Goal: Information Seeking & Learning: Learn about a topic

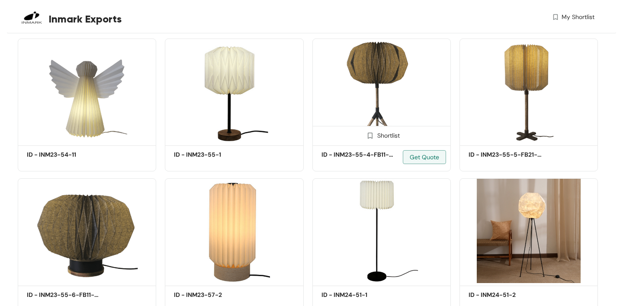
scroll to position [2183, 0]
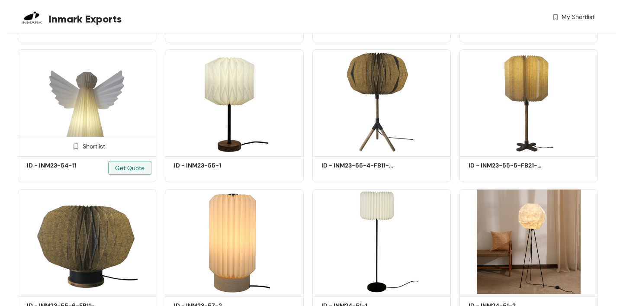
click at [71, 115] on img at bounding box center [87, 101] width 139 height 105
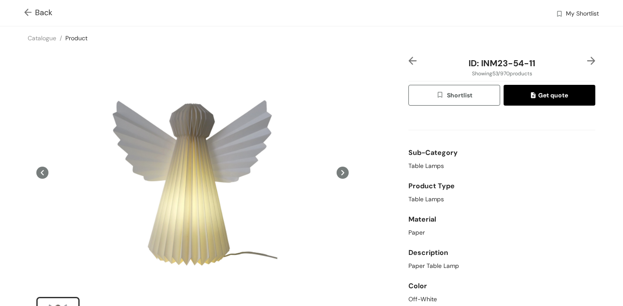
click at [44, 12] on span "Back" at bounding box center [38, 13] width 28 height 12
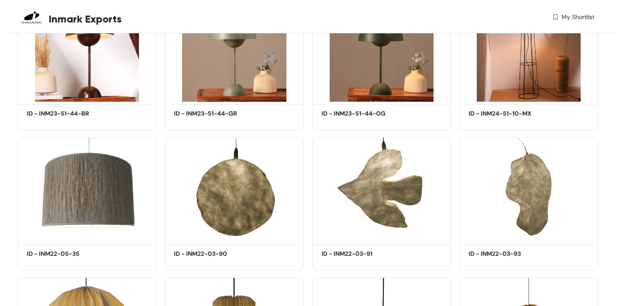
scroll to position [19186, 0]
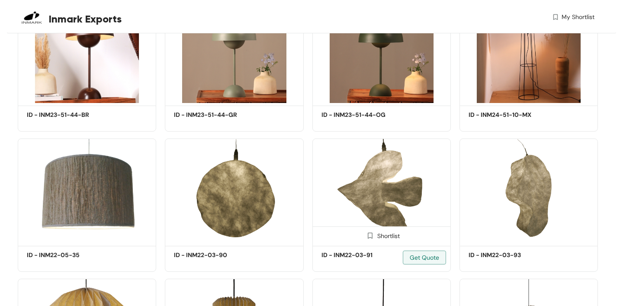
click at [365, 204] on img at bounding box center [382, 191] width 139 height 105
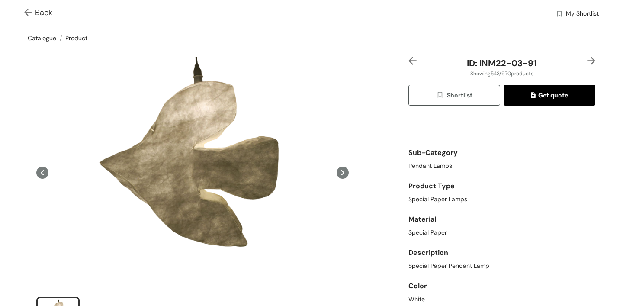
click at [50, 37] on link "Catalogue" at bounding box center [42, 38] width 29 height 8
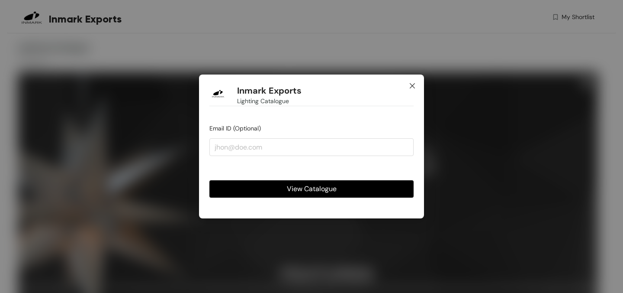
click at [409, 87] on icon "close" at bounding box center [412, 85] width 7 height 7
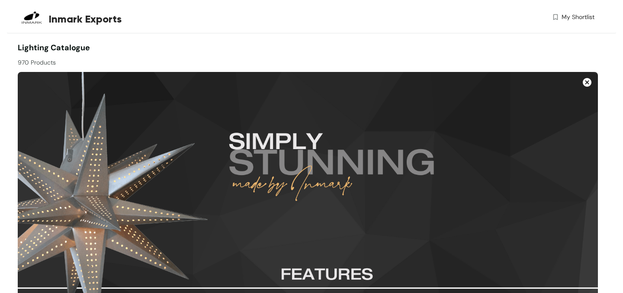
drag, startPoint x: 590, startPoint y: 0, endPoint x: 593, endPoint y: -4, distance: 5.2
click at [593, 0] on html "Inmark Exports My Shortlist Lighting Catalogue 970 Products Shortlist ID - INM2…" at bounding box center [311, 146] width 623 height 293
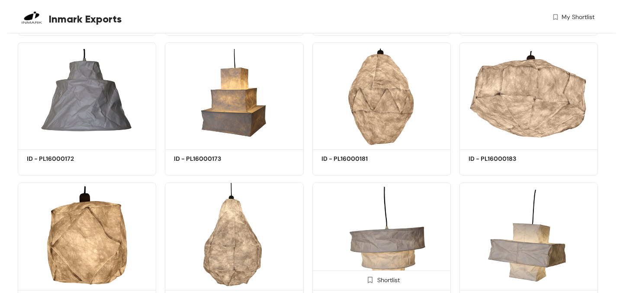
scroll to position [6091, 0]
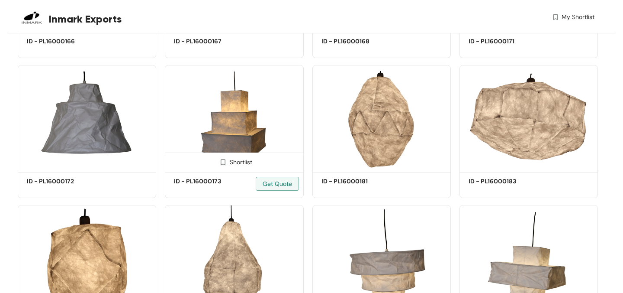
click at [235, 143] on img at bounding box center [234, 117] width 139 height 105
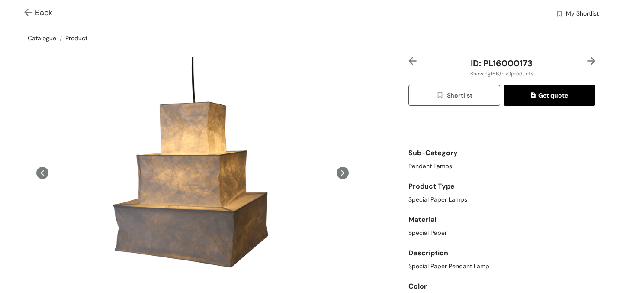
click at [48, 37] on link "Catalogue" at bounding box center [42, 38] width 29 height 8
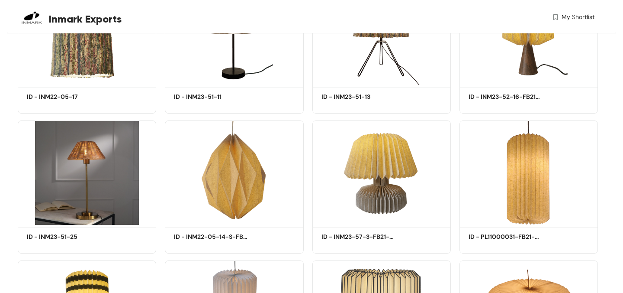
scroll to position [13706, 0]
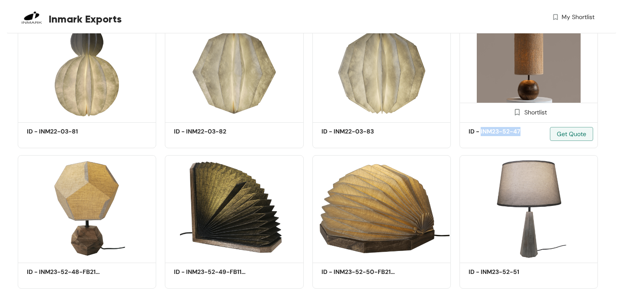
click at [523, 103] on img at bounding box center [529, 67] width 139 height 105
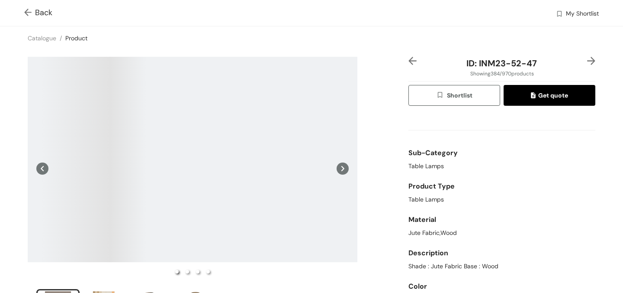
scroll to position [7, 0]
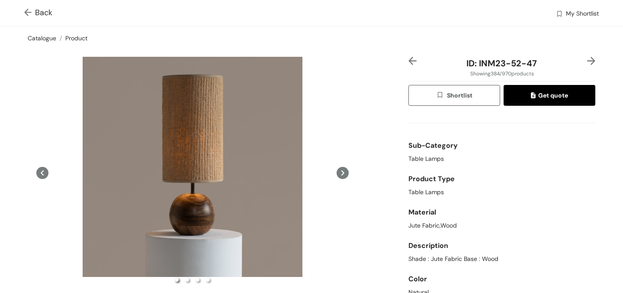
click at [46, 39] on link "Catalogue" at bounding box center [42, 38] width 29 height 8
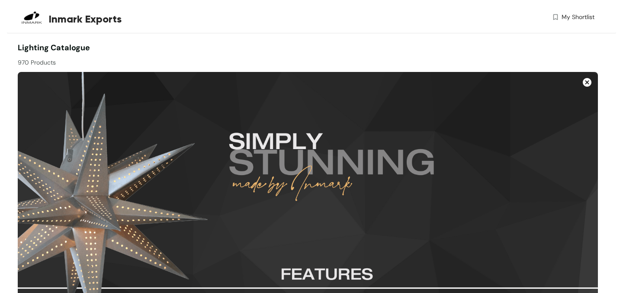
scroll to position [14267, 0]
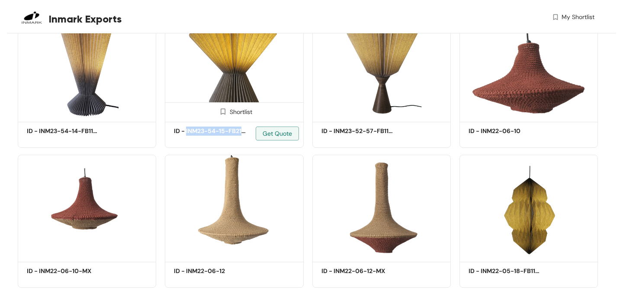
click at [248, 100] on img at bounding box center [234, 66] width 139 height 105
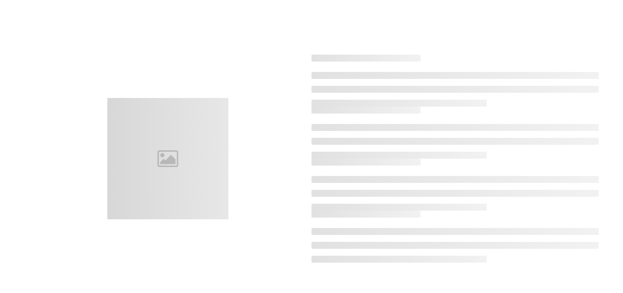
click at [229, 81] on div at bounding box center [311, 158] width 599 height 293
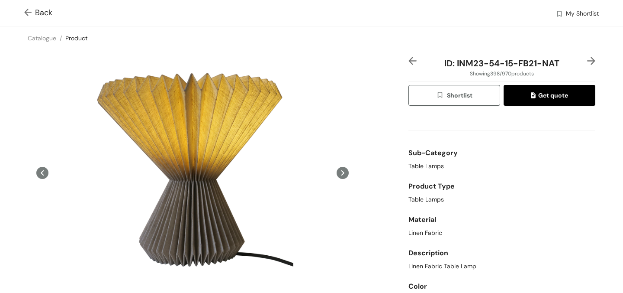
click at [26, 14] on img at bounding box center [29, 13] width 11 height 9
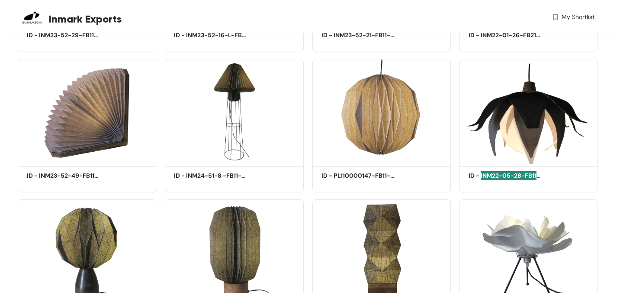
scroll to position [14687, 0]
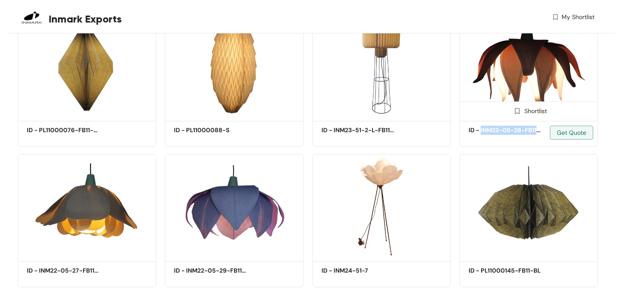
click at [529, 77] on img at bounding box center [529, 66] width 139 height 105
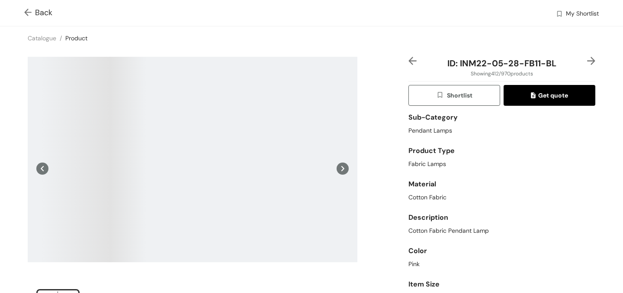
scroll to position [35, 0]
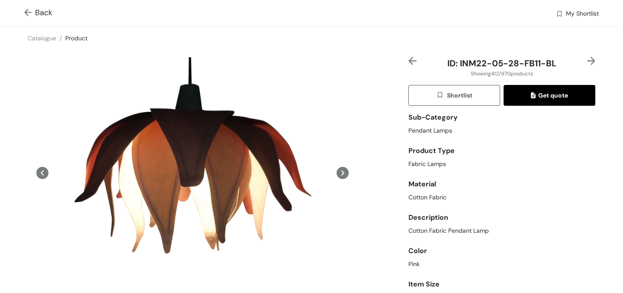
click at [25, 10] on img at bounding box center [29, 13] width 11 height 9
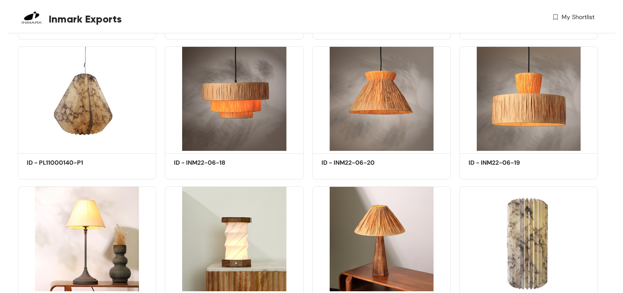
scroll to position [20542, 0]
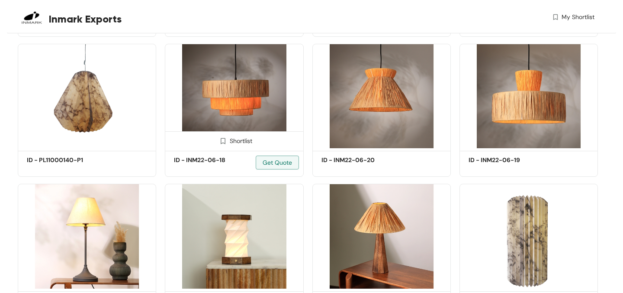
click at [232, 120] on img at bounding box center [234, 96] width 139 height 105
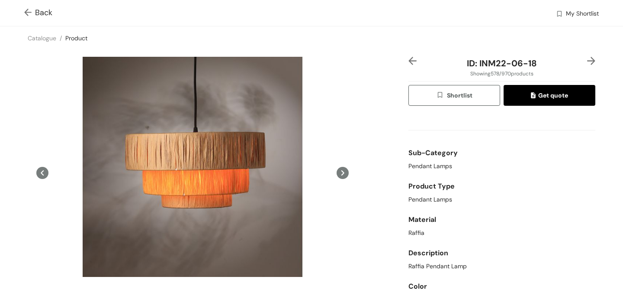
click at [35, 12] on span "Back" at bounding box center [38, 13] width 28 height 12
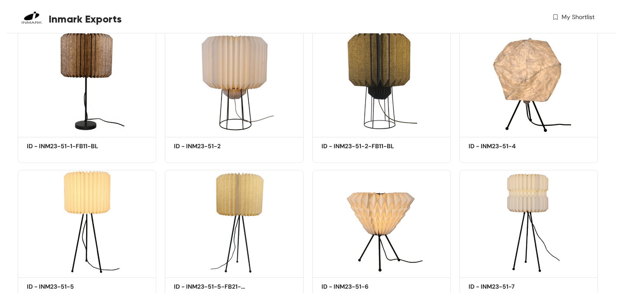
scroll to position [20718, 0]
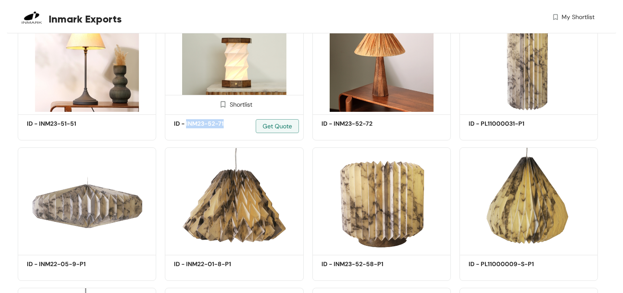
click at [205, 74] on img at bounding box center [234, 59] width 139 height 105
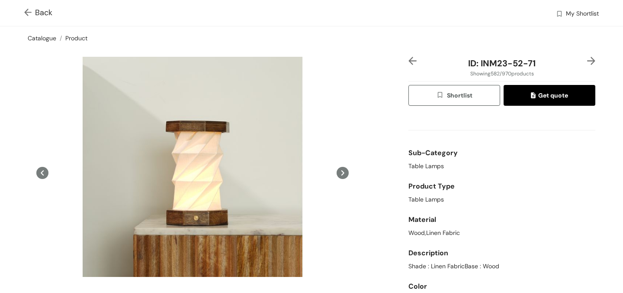
click at [43, 39] on link "Catalogue" at bounding box center [42, 38] width 29 height 8
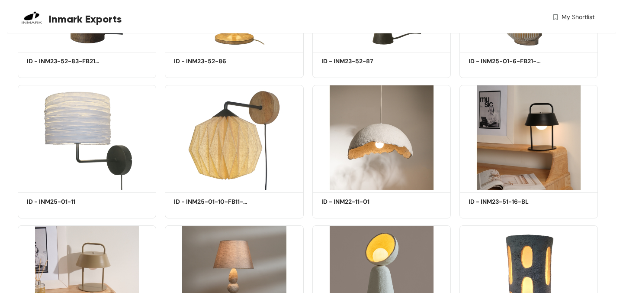
scroll to position [25070, 0]
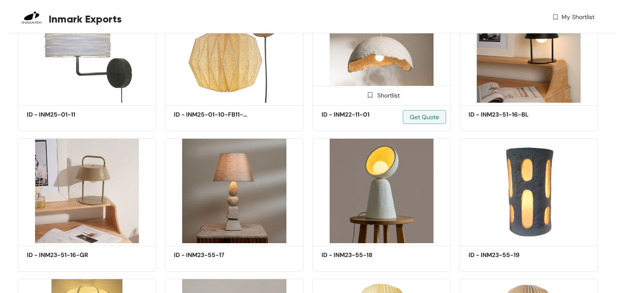
click at [404, 89] on img at bounding box center [382, 50] width 139 height 105
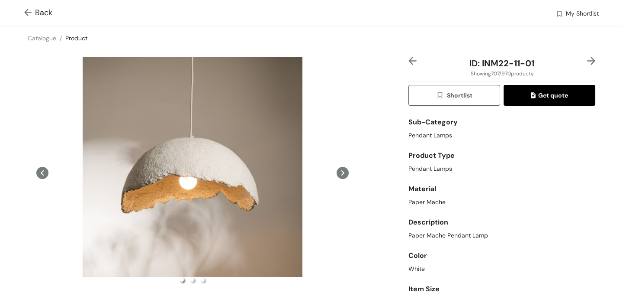
scroll to position [32, 0]
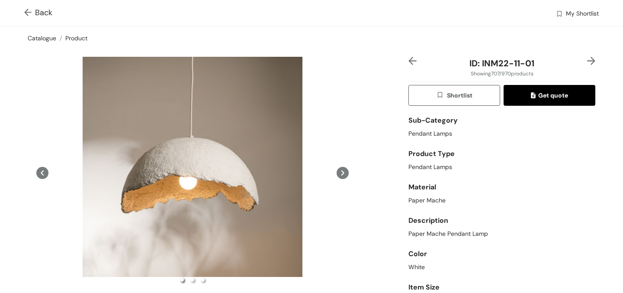
click at [51, 37] on link "Catalogue" at bounding box center [42, 38] width 29 height 8
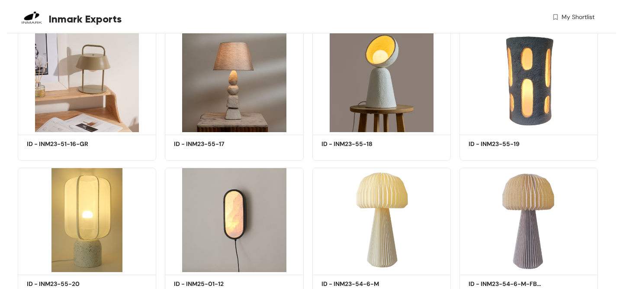
scroll to position [25198, 0]
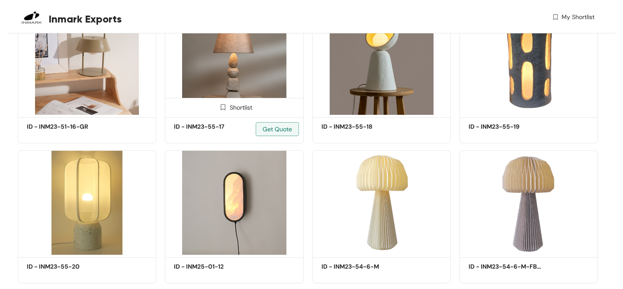
click at [238, 90] on img at bounding box center [234, 62] width 139 height 105
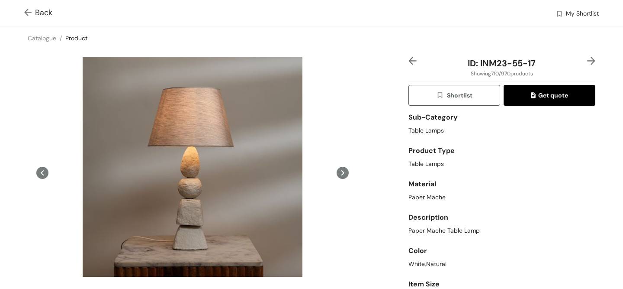
scroll to position [35, 0]
click at [45, 39] on link "Catalogue" at bounding box center [42, 38] width 29 height 8
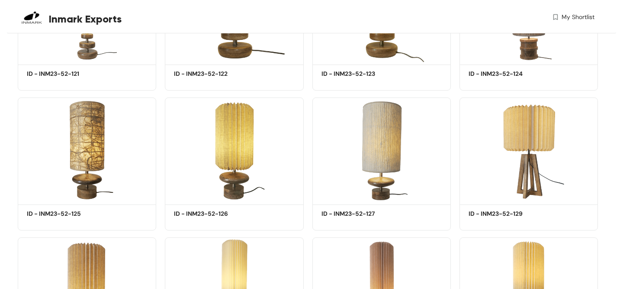
scroll to position [32527, 0]
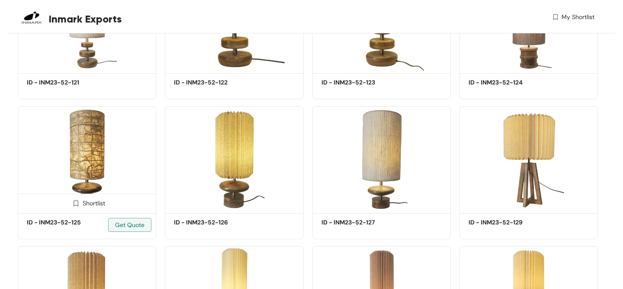
click at [87, 161] on img at bounding box center [87, 158] width 139 height 105
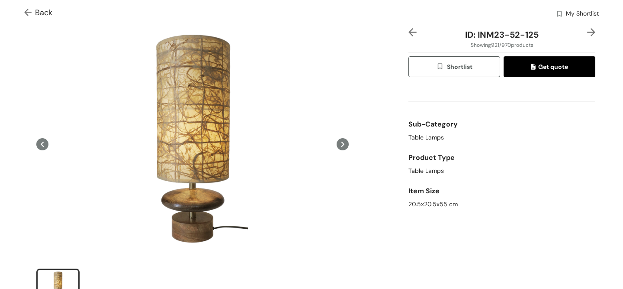
scroll to position [21, 0]
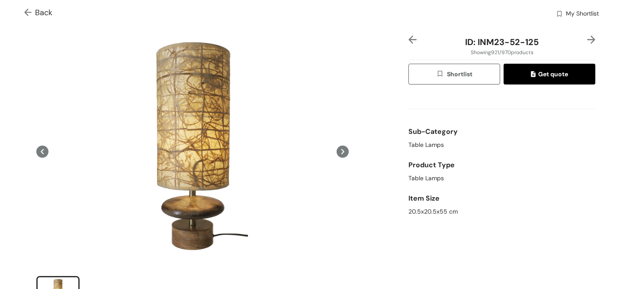
click at [31, 13] on img at bounding box center [29, 13] width 11 height 9
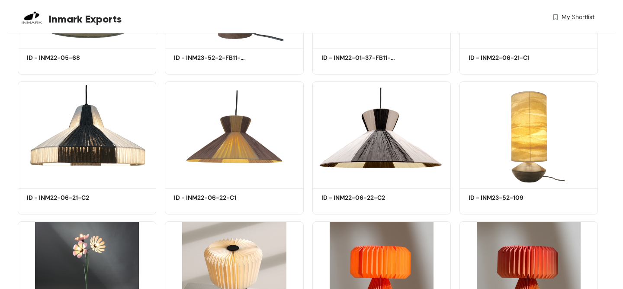
scroll to position [30320, 0]
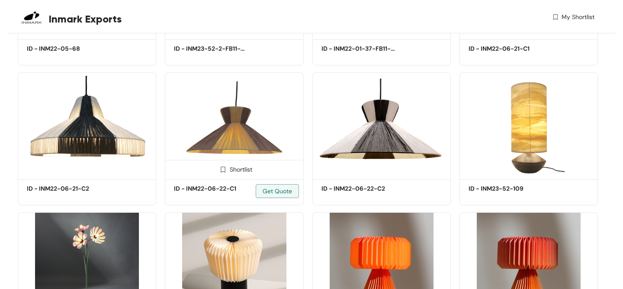
click at [214, 172] on img at bounding box center [234, 124] width 139 height 105
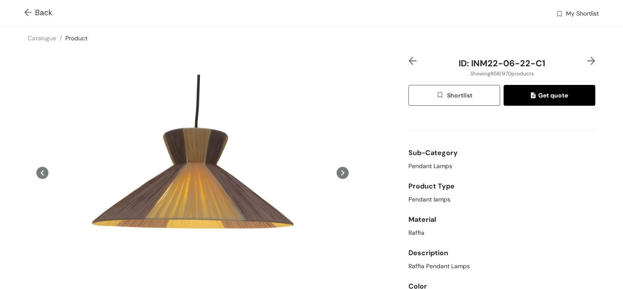
click at [42, 9] on span "Back" at bounding box center [38, 13] width 28 height 12
click at [40, 13] on div "Back My Shortlist Catalogue / Product / ID: INM22-06-22-C1 Showing 858 / 970 pr…" at bounding box center [311, 78] width 609 height 156
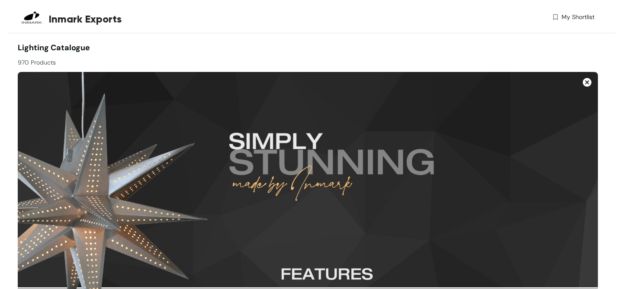
scroll to position [33623, 0]
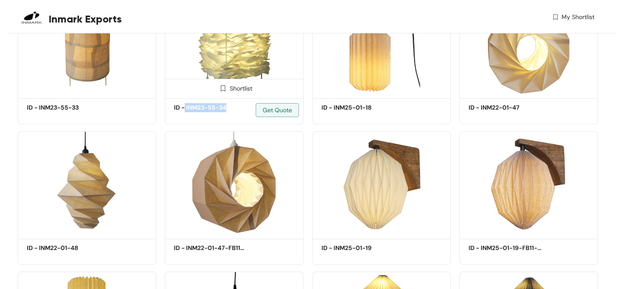
click at [263, 77] on img at bounding box center [234, 43] width 139 height 105
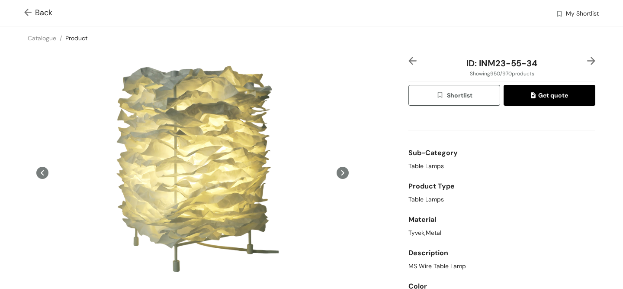
click at [45, 12] on span "Back" at bounding box center [38, 13] width 28 height 12
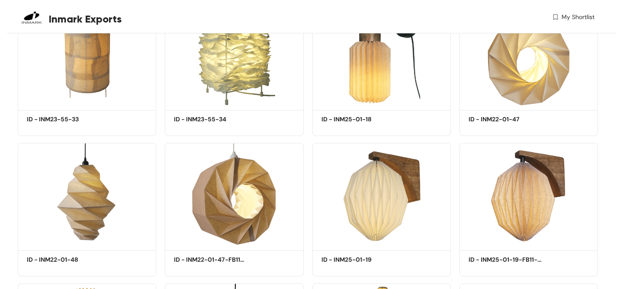
scroll to position [33623, 0]
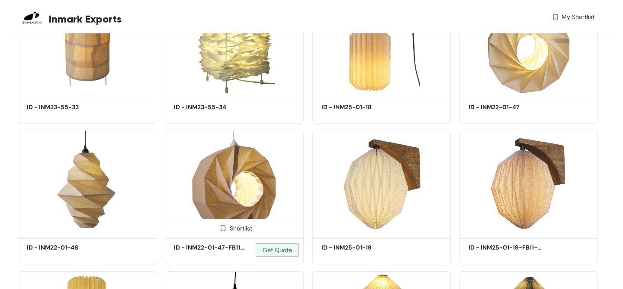
click at [222, 213] on img at bounding box center [234, 183] width 139 height 105
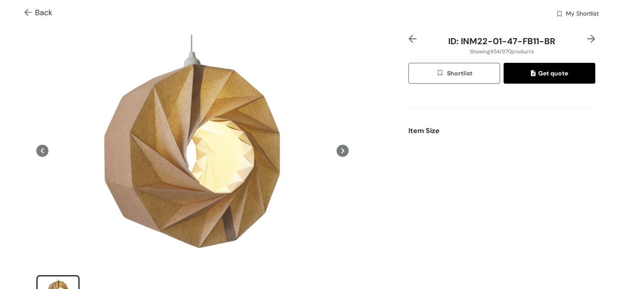
scroll to position [22, 0]
click at [411, 39] on img at bounding box center [413, 39] width 8 height 8
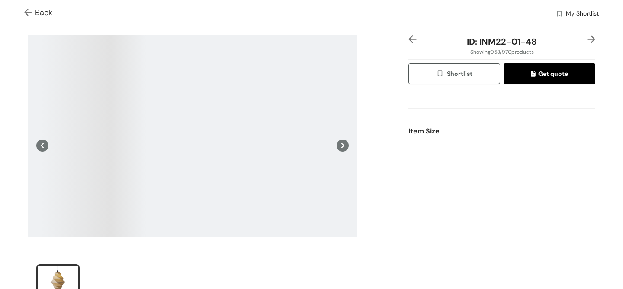
click at [411, 39] on img at bounding box center [413, 39] width 8 height 8
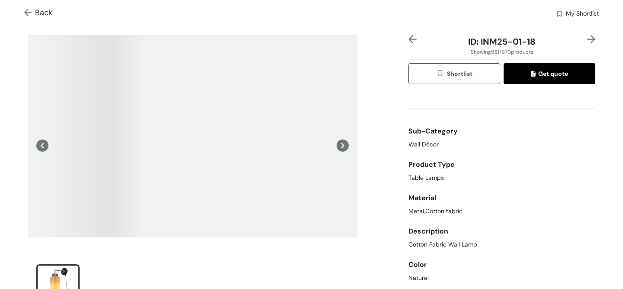
click at [411, 39] on img at bounding box center [413, 39] width 8 height 8
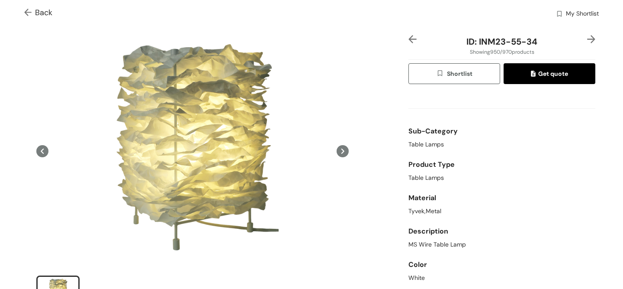
click at [590, 35] on div "ID: INM23-55-34 Showing 950 / 970 products Shortlist Get quote Sub-Category Tab…" at bounding box center [311, 176] width 627 height 296
click at [590, 42] on img at bounding box center [591, 39] width 8 height 8
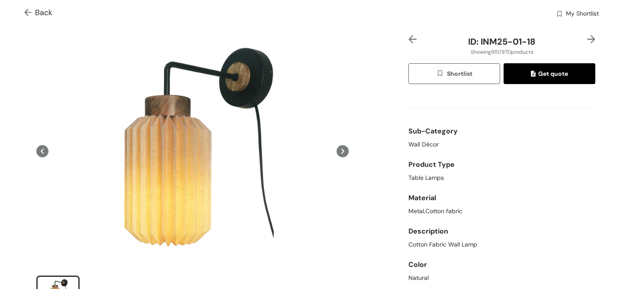
click at [590, 42] on img at bounding box center [591, 39] width 8 height 8
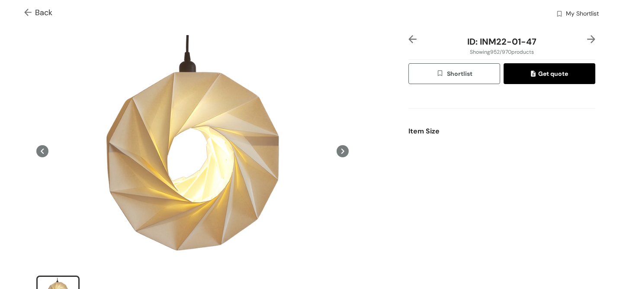
click at [590, 42] on img at bounding box center [591, 39] width 8 height 8
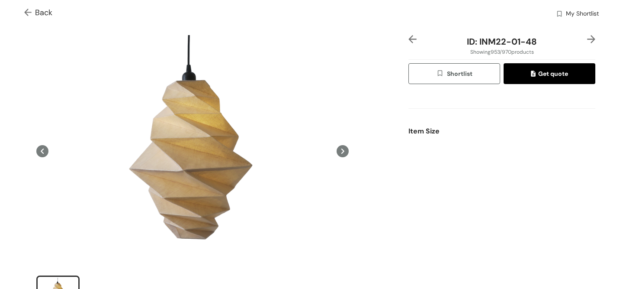
click at [415, 41] on img at bounding box center [413, 39] width 8 height 8
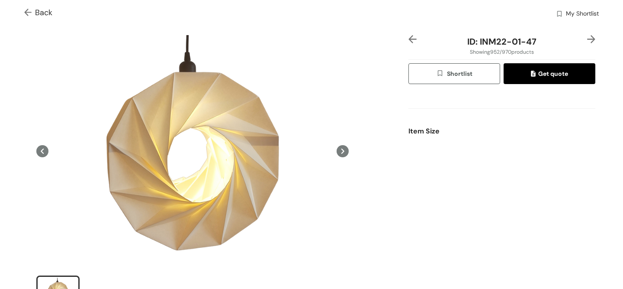
click at [415, 41] on img at bounding box center [413, 39] width 8 height 8
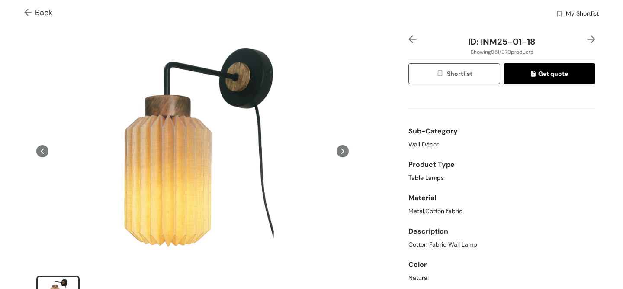
click at [415, 41] on img at bounding box center [413, 39] width 8 height 8
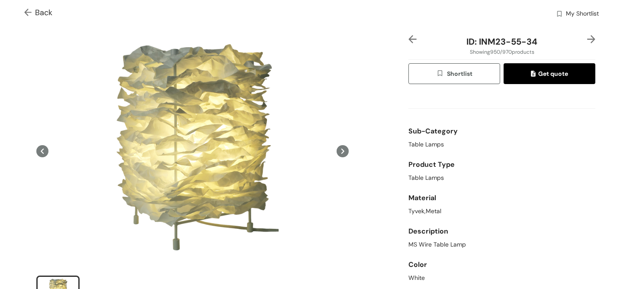
click at [415, 41] on img at bounding box center [413, 39] width 8 height 8
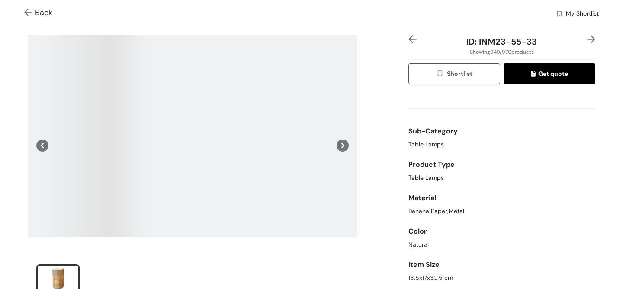
click at [415, 41] on img at bounding box center [413, 39] width 8 height 8
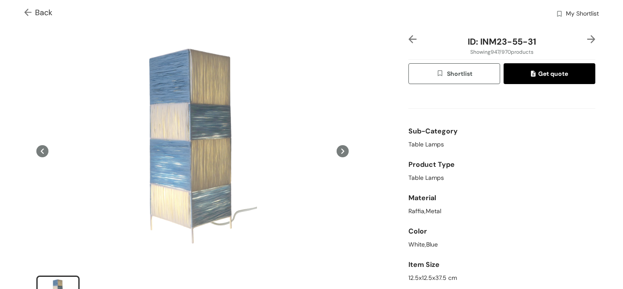
click at [591, 37] on img at bounding box center [591, 39] width 8 height 8
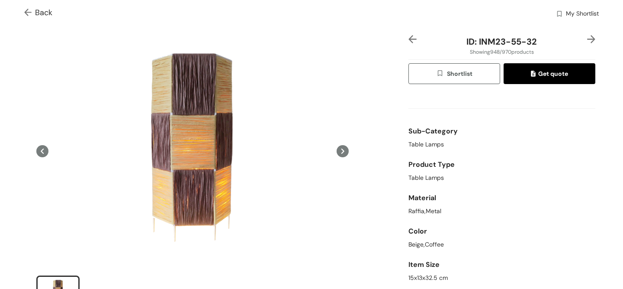
click at [591, 37] on img at bounding box center [591, 39] width 8 height 8
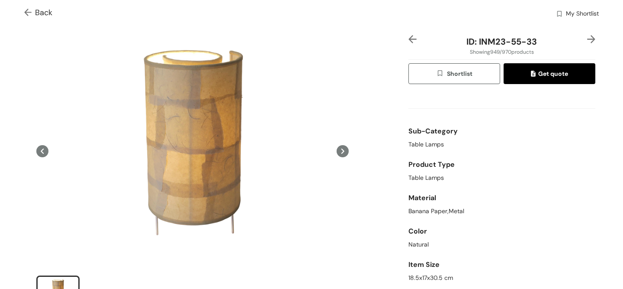
click at [593, 38] on img at bounding box center [591, 39] width 8 height 8
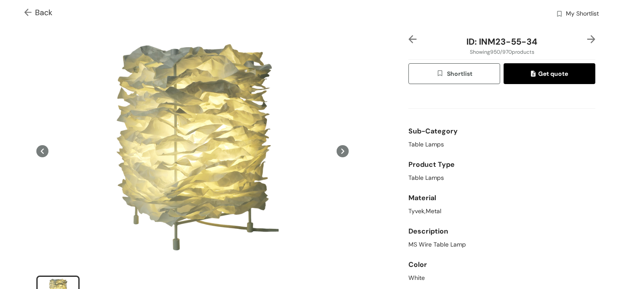
click at [593, 38] on img at bounding box center [591, 39] width 8 height 8
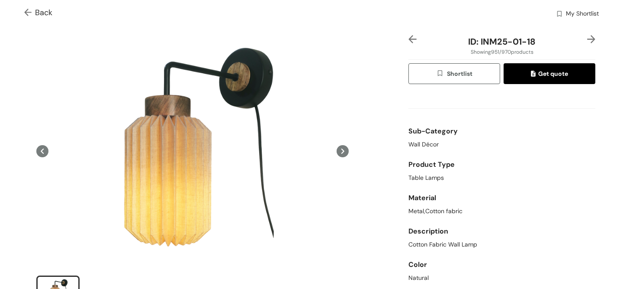
click at [593, 38] on img at bounding box center [591, 39] width 8 height 8
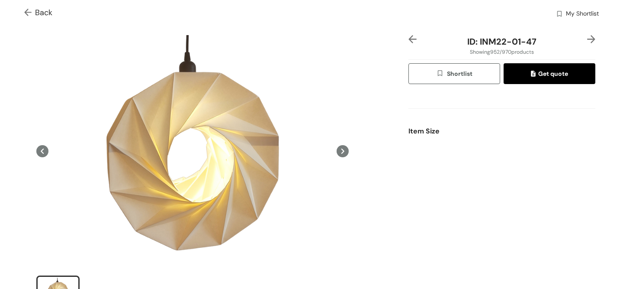
click at [593, 38] on img at bounding box center [591, 39] width 8 height 8
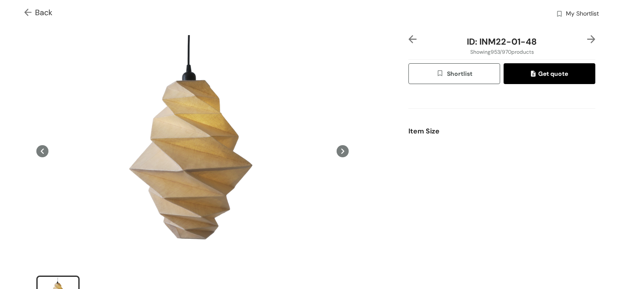
click at [593, 38] on img at bounding box center [591, 39] width 8 height 8
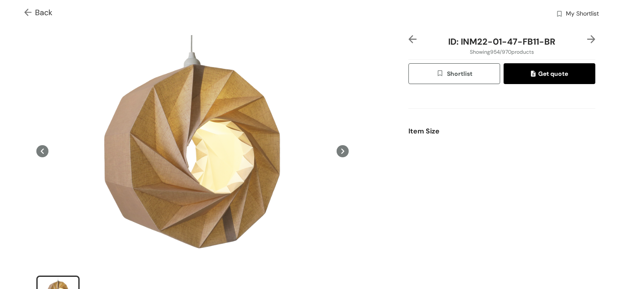
click at [593, 38] on img at bounding box center [591, 39] width 8 height 8
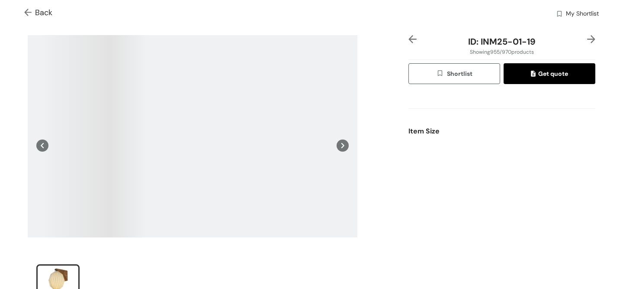
click at [593, 38] on img at bounding box center [591, 39] width 8 height 8
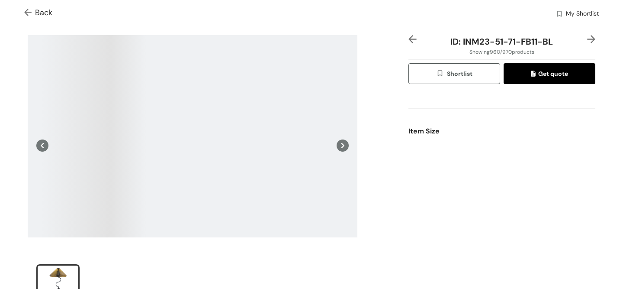
click at [593, 38] on img at bounding box center [591, 39] width 8 height 8
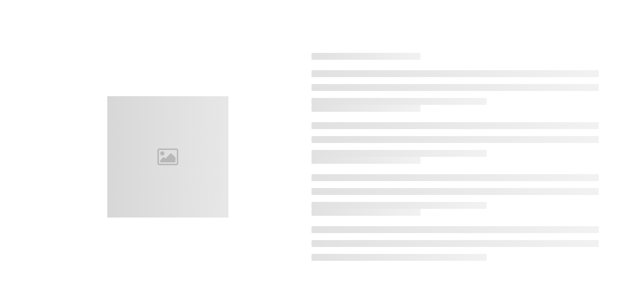
click at [593, 38] on div at bounding box center [311, 156] width 599 height 289
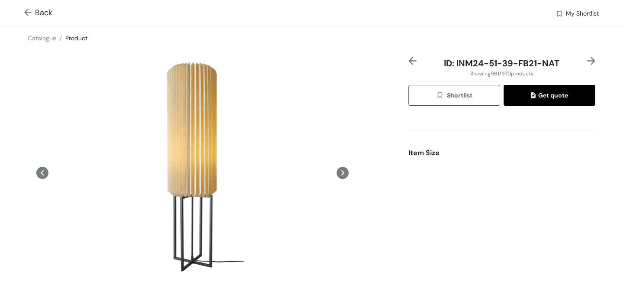
click at [593, 60] on img at bounding box center [591, 61] width 8 height 8
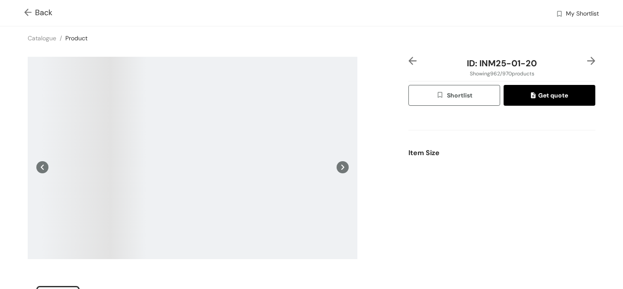
click at [593, 60] on img at bounding box center [591, 61] width 8 height 8
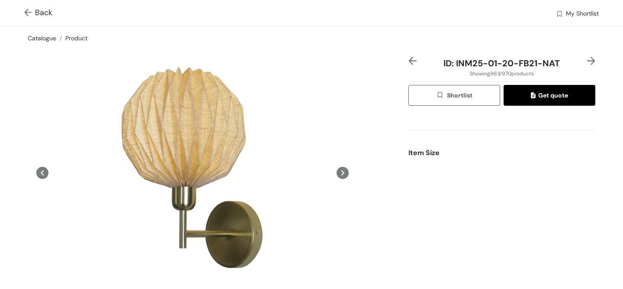
click at [45, 39] on link "Catalogue" at bounding box center [42, 38] width 29 height 8
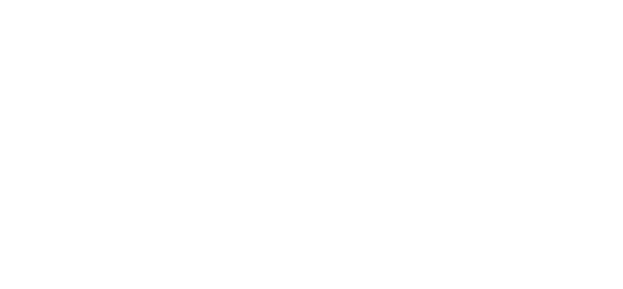
scroll to position [0, 0]
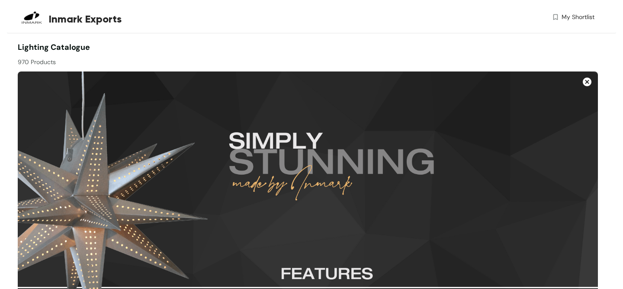
drag, startPoint x: 620, startPoint y: 15, endPoint x: 614, endPoint y: 244, distance: 229.1
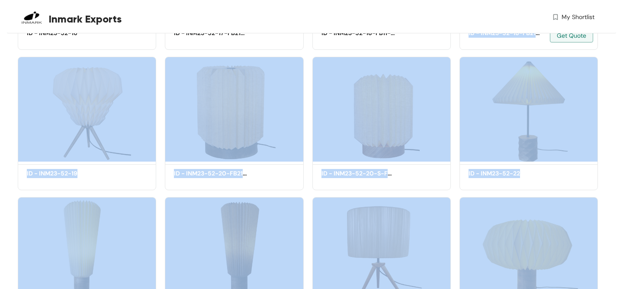
drag, startPoint x: 609, startPoint y: 19, endPoint x: 593, endPoint y: 42, distance: 27.3
click at [609, 19] on div "Inmark Exports My Shortlist" at bounding box center [311, 16] width 609 height 33
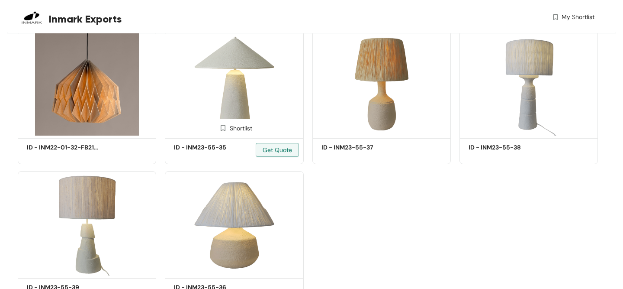
scroll to position [34138, 0]
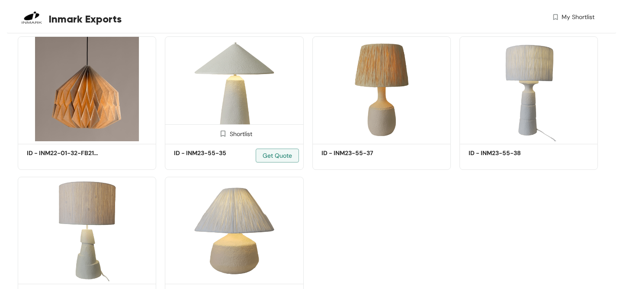
click at [231, 112] on img at bounding box center [234, 88] width 139 height 105
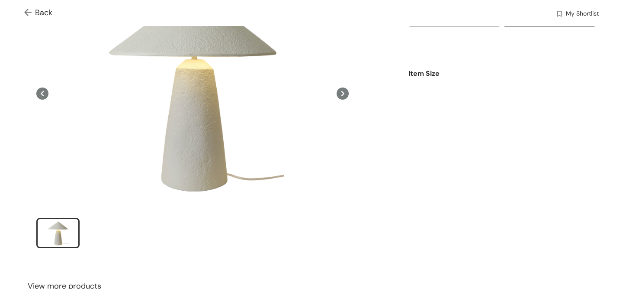
scroll to position [25, 0]
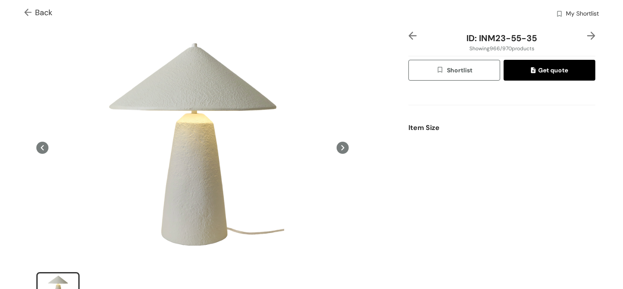
click at [592, 36] on img at bounding box center [591, 36] width 8 height 8
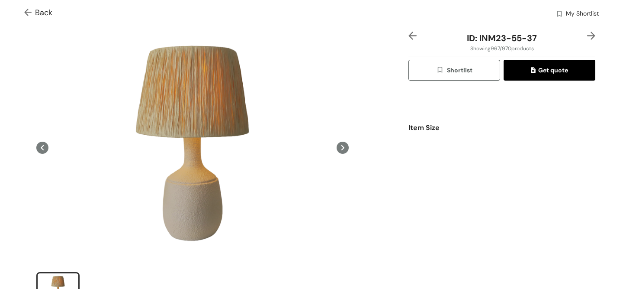
click at [592, 35] on img at bounding box center [591, 36] width 8 height 8
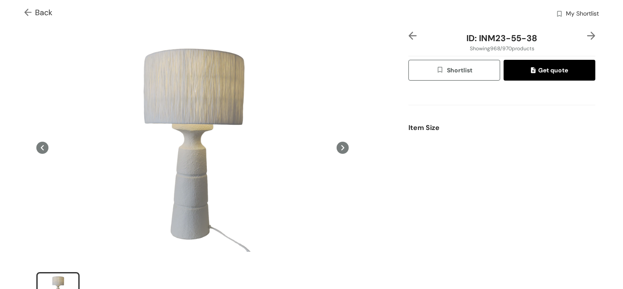
click at [592, 36] on img at bounding box center [591, 36] width 8 height 8
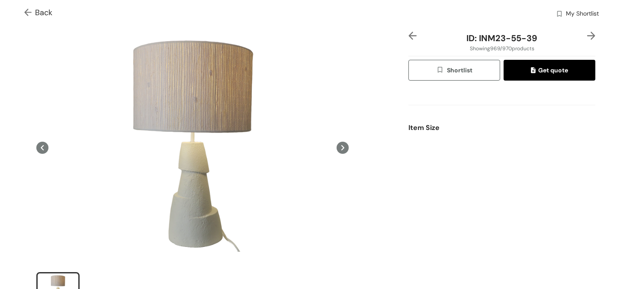
click at [592, 36] on img at bounding box center [591, 36] width 8 height 8
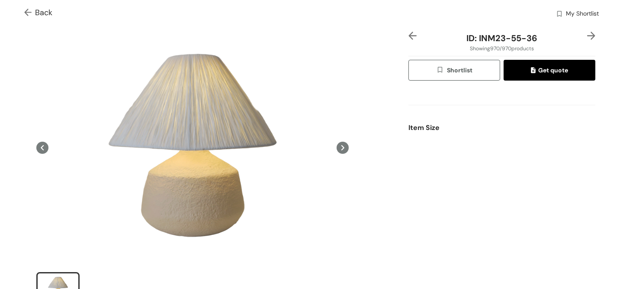
click at [591, 37] on img at bounding box center [591, 36] width 8 height 8
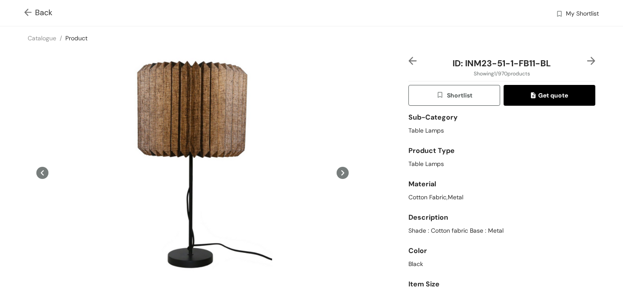
scroll to position [35, 0]
